Goal: Task Accomplishment & Management: Complete application form

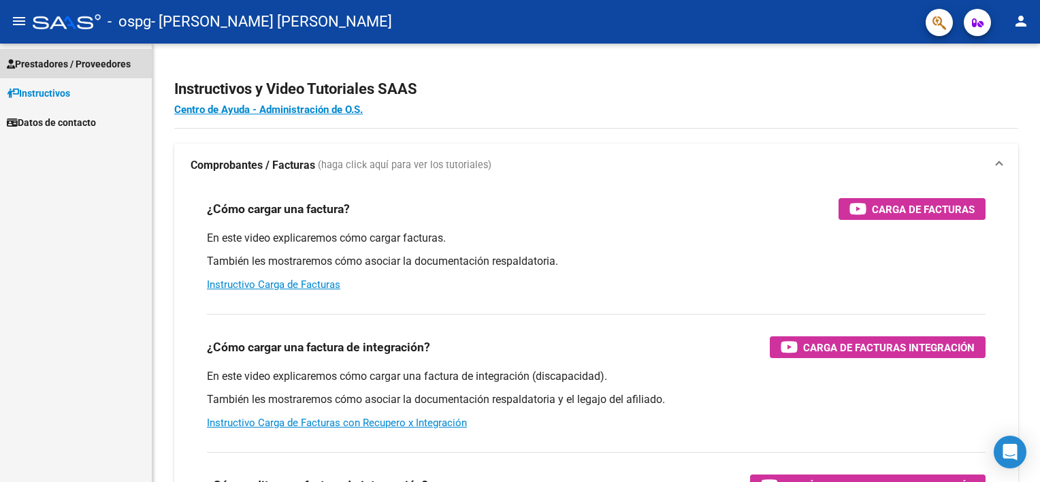
click at [95, 66] on span "Prestadores / Proveedores" at bounding box center [69, 63] width 124 height 15
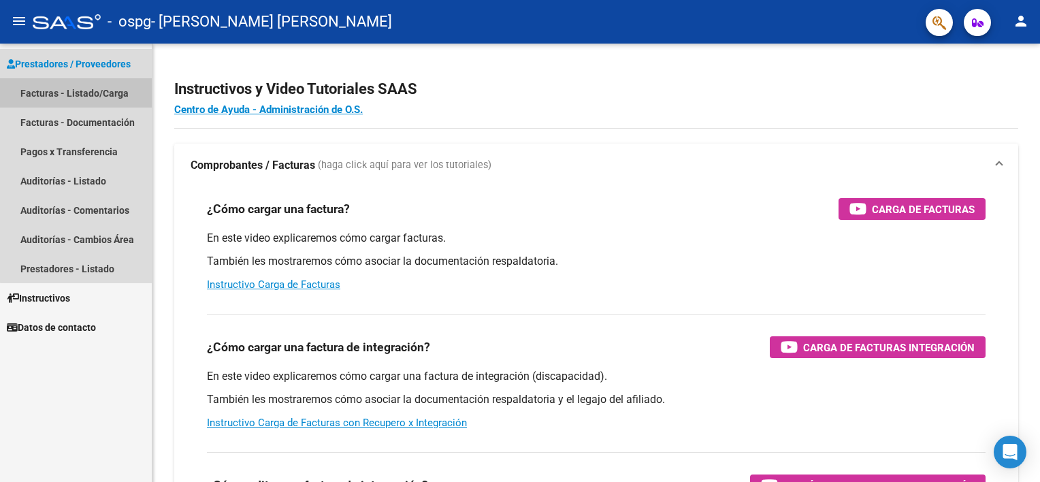
click at [95, 88] on link "Facturas - Listado/Carga" at bounding box center [76, 92] width 152 height 29
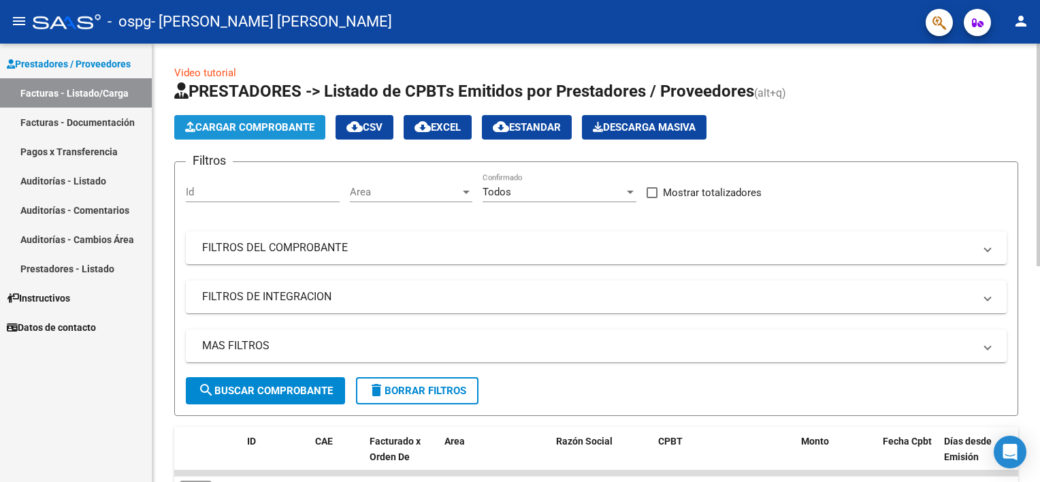
click at [294, 122] on span "Cargar Comprobante" at bounding box center [249, 127] width 129 height 12
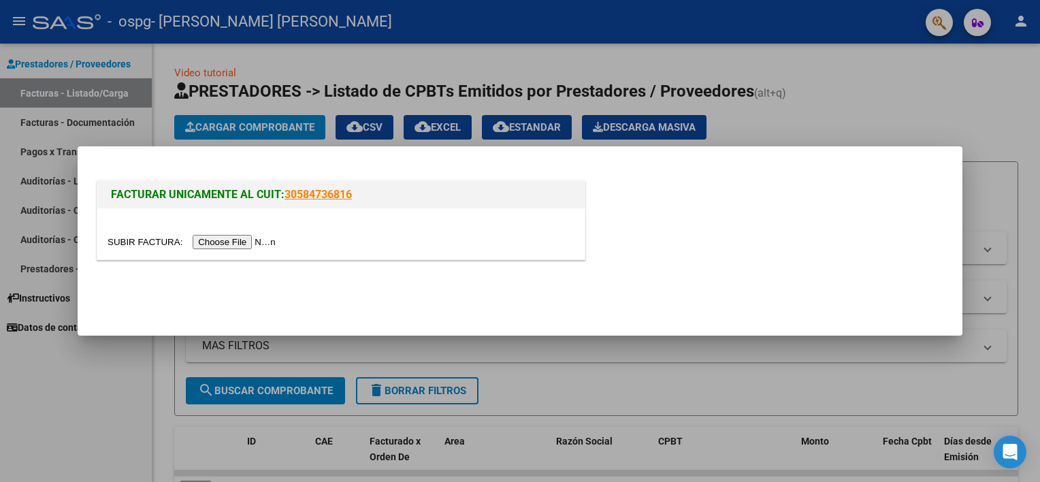
click at [240, 246] on input "file" at bounding box center [194, 242] width 172 height 14
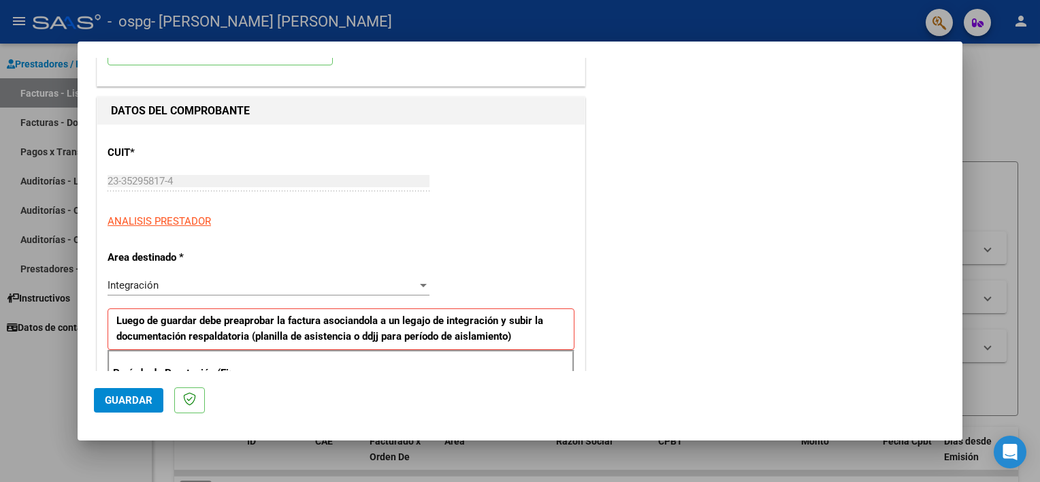
scroll to position [156, 0]
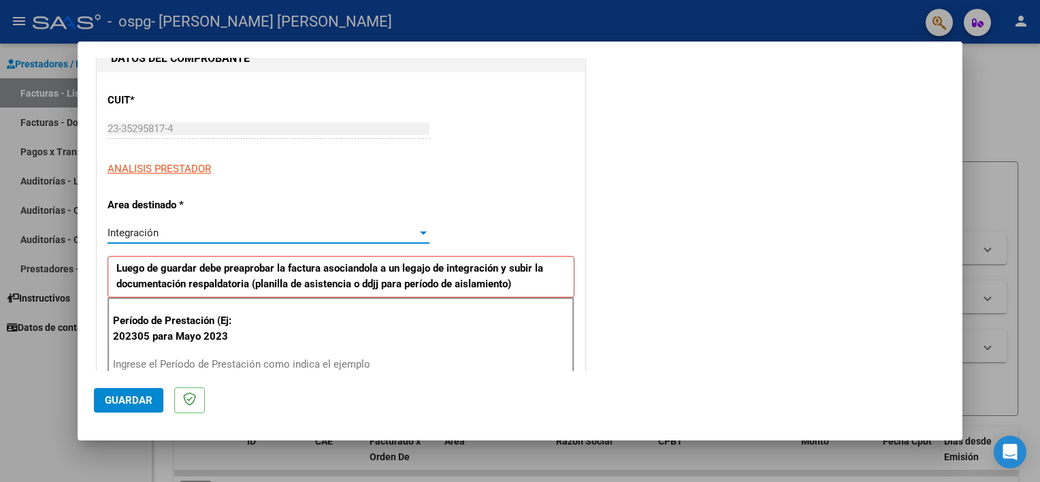
click at [378, 231] on div "Integración" at bounding box center [263, 233] width 310 height 12
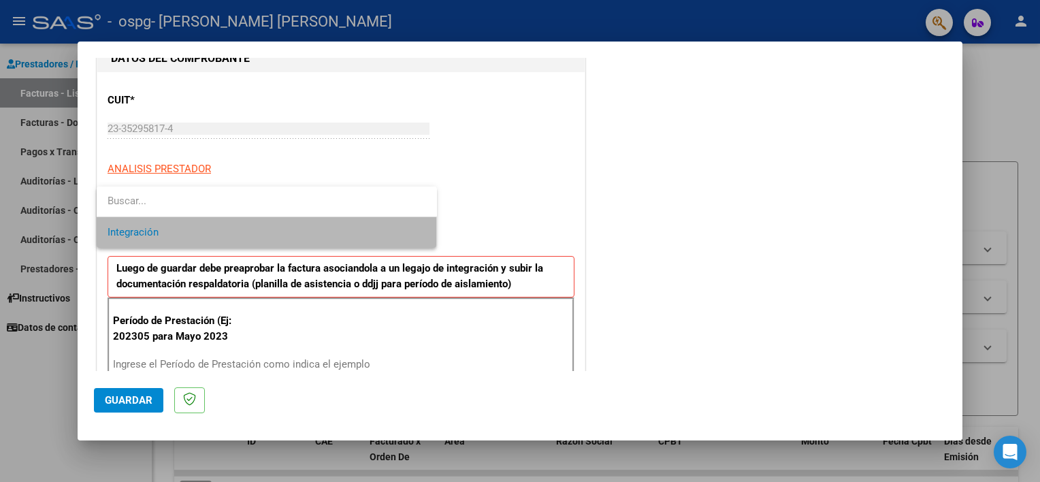
click at [354, 233] on span "Integración" at bounding box center [267, 232] width 319 height 31
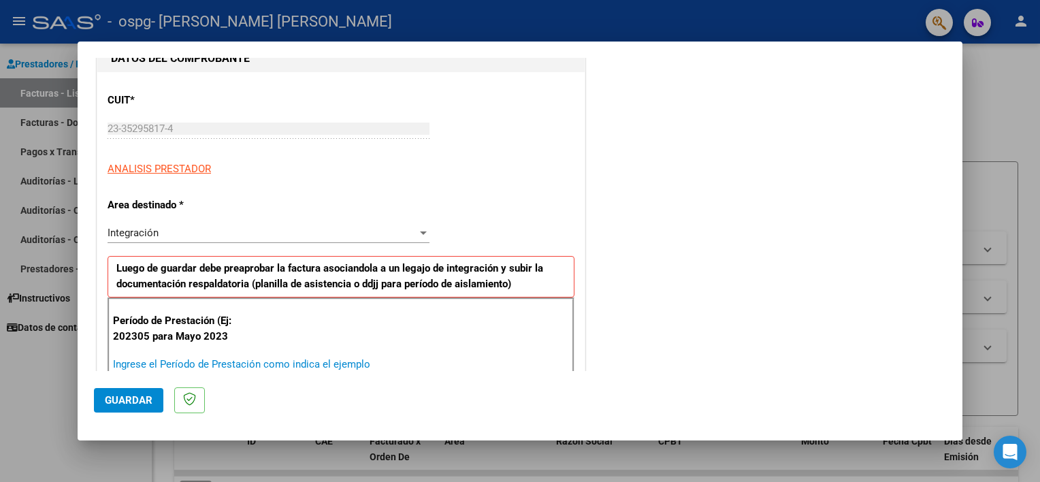
click at [165, 359] on input "Ingrese el Período de Prestación como indica el ejemplo" at bounding box center [270, 364] width 314 height 12
type input "202507"
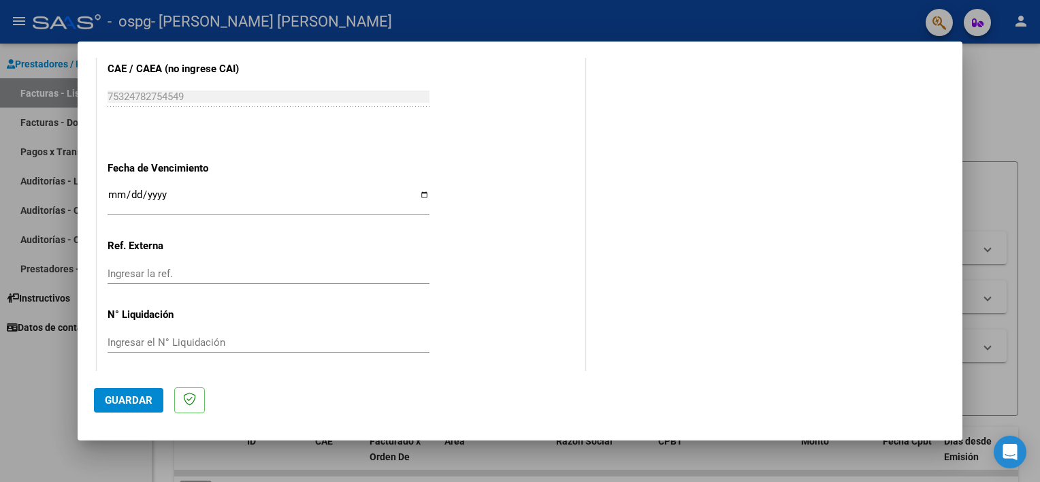
scroll to position [853, 0]
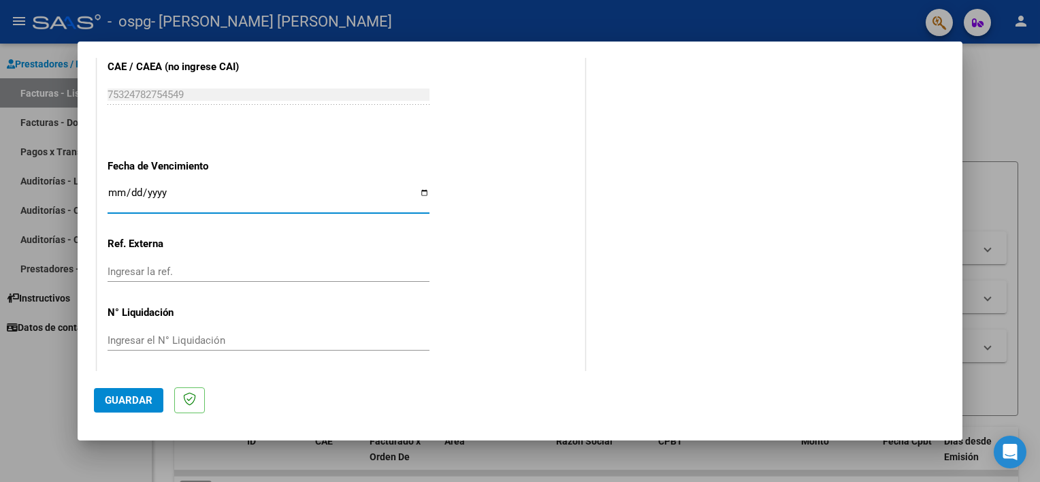
click at [115, 193] on input "Ingresar la fecha" at bounding box center [269, 198] width 322 height 22
click at [134, 400] on span "Guardar" at bounding box center [129, 400] width 48 height 12
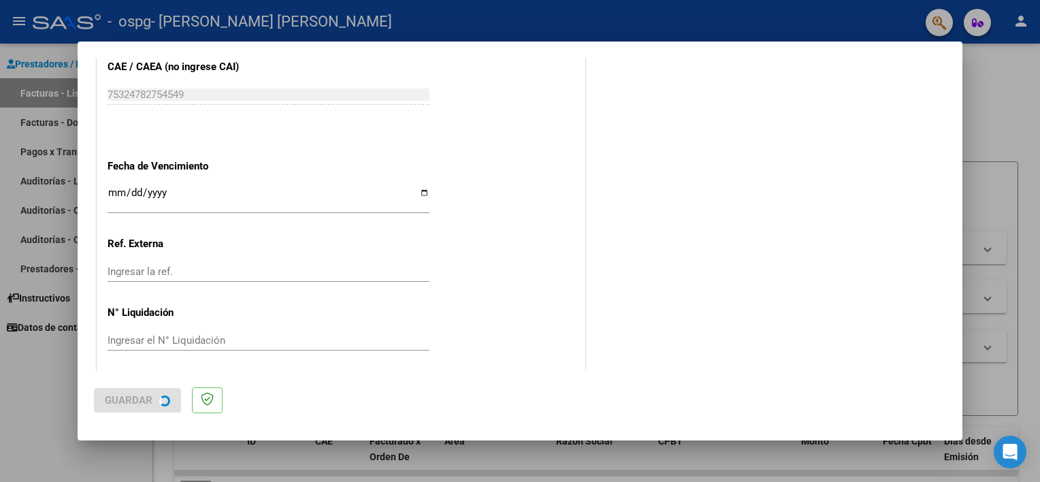
scroll to position [0, 0]
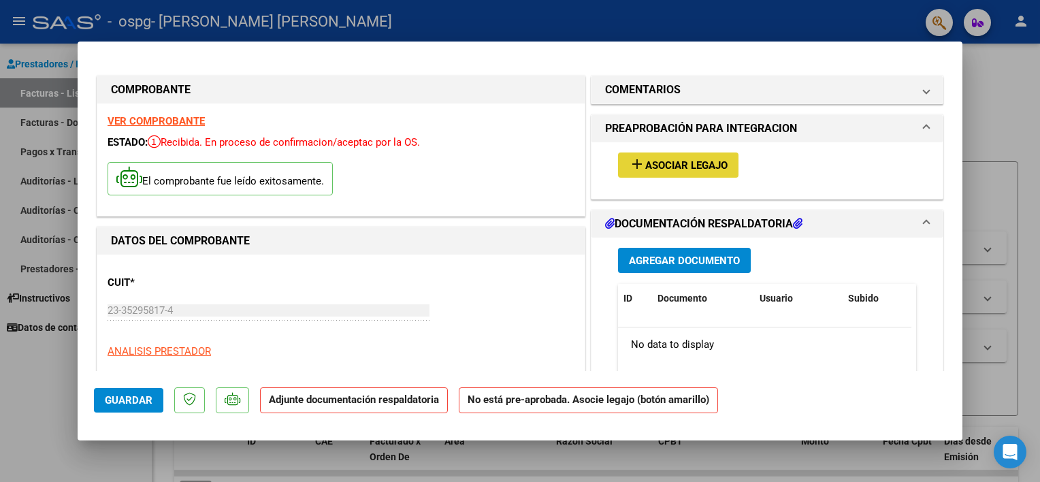
click at [679, 166] on span "Asociar Legajo" at bounding box center [686, 165] width 82 height 12
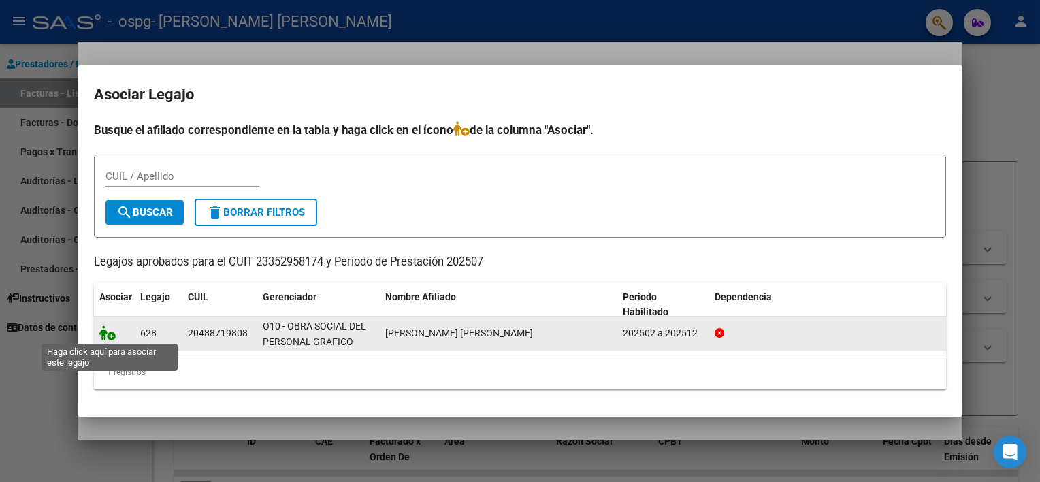
click at [106, 332] on icon at bounding box center [107, 332] width 16 height 15
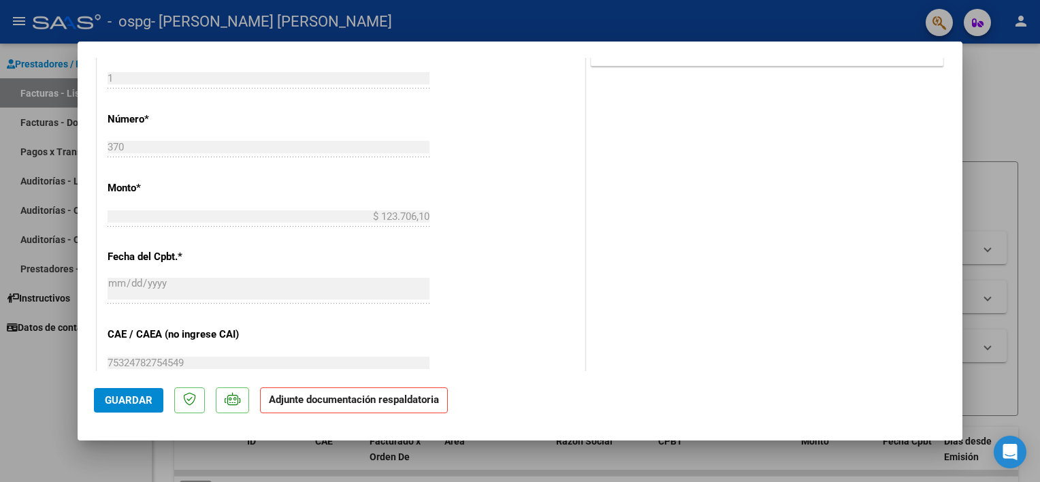
scroll to position [904, 0]
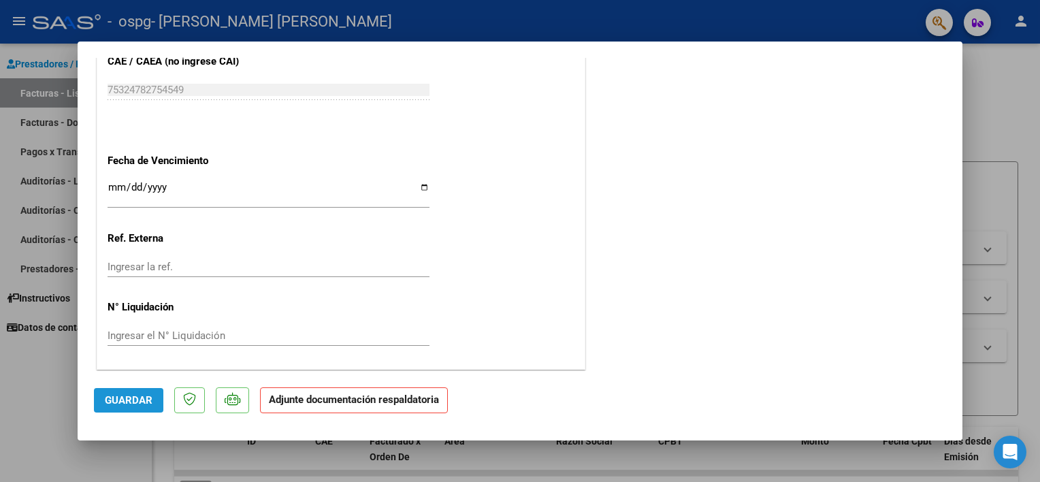
click at [130, 395] on span "Guardar" at bounding box center [129, 400] width 48 height 12
click at [135, 398] on span "Guardar" at bounding box center [129, 400] width 48 height 12
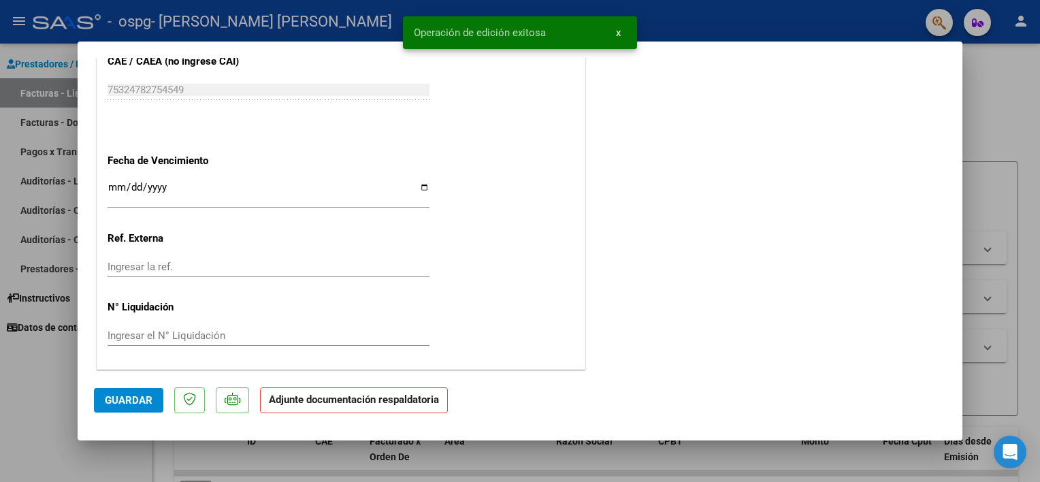
click at [1013, 79] on div at bounding box center [520, 241] width 1040 height 482
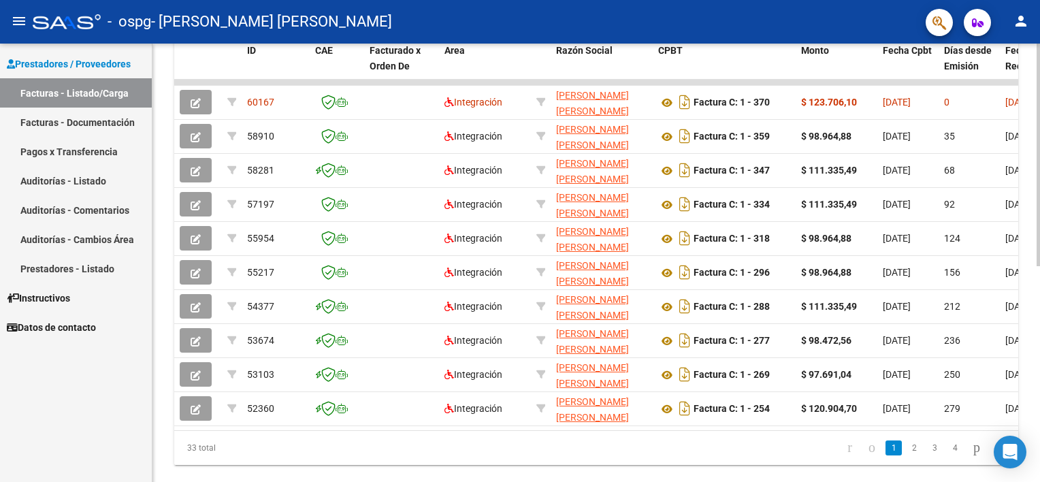
scroll to position [425, 0]
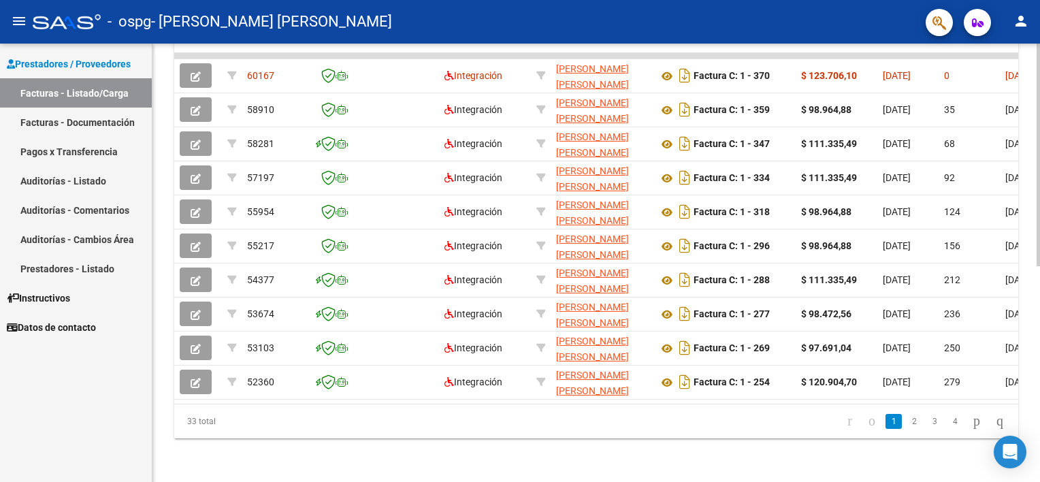
click at [1017, 363] on div "Video tutorial PRESTADORES -> Listado de CPBTs Emitidos por Prestadores / Prove…" at bounding box center [597, 54] width 891 height 856
